Goal: Information Seeking & Learning: Learn about a topic

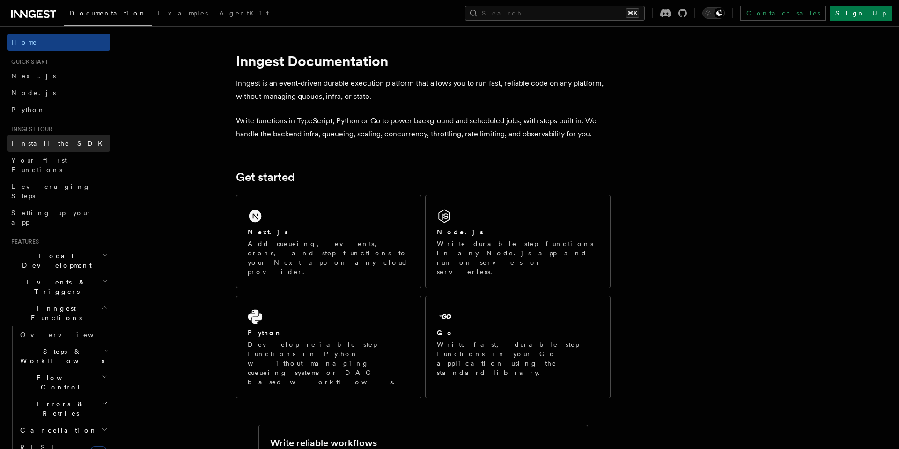
click at [53, 145] on span "Install the SDK" at bounding box center [59, 143] width 97 height 7
click at [42, 159] on span "Your first Functions" at bounding box center [39, 164] width 56 height 17
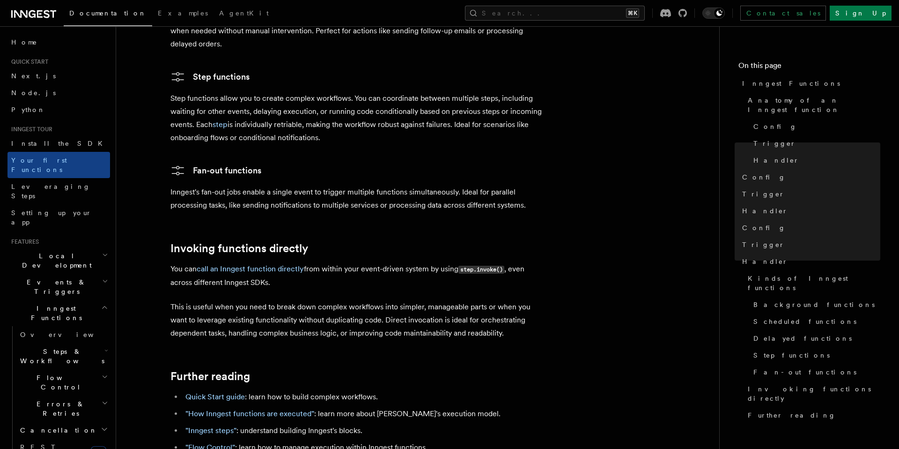
scroll to position [1847, 0]
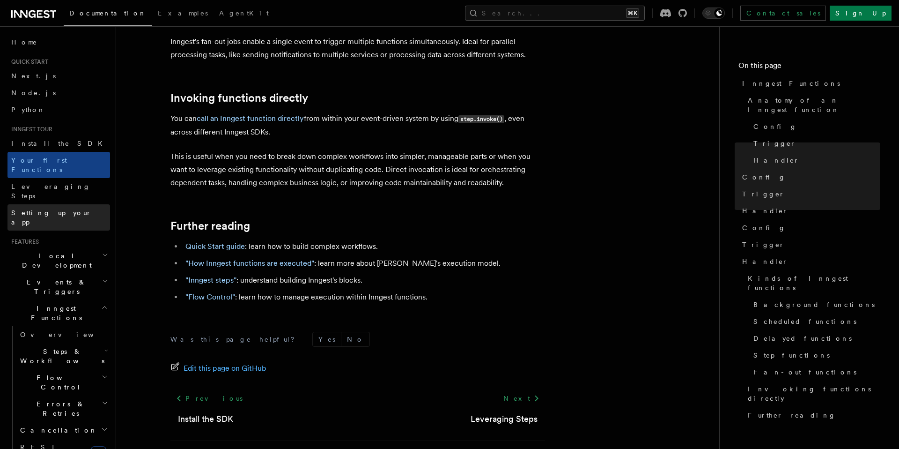
click at [52, 204] on link "Setting up your app" at bounding box center [58, 217] width 103 height 26
